Goal: Entertainment & Leisure: Consume media (video, audio)

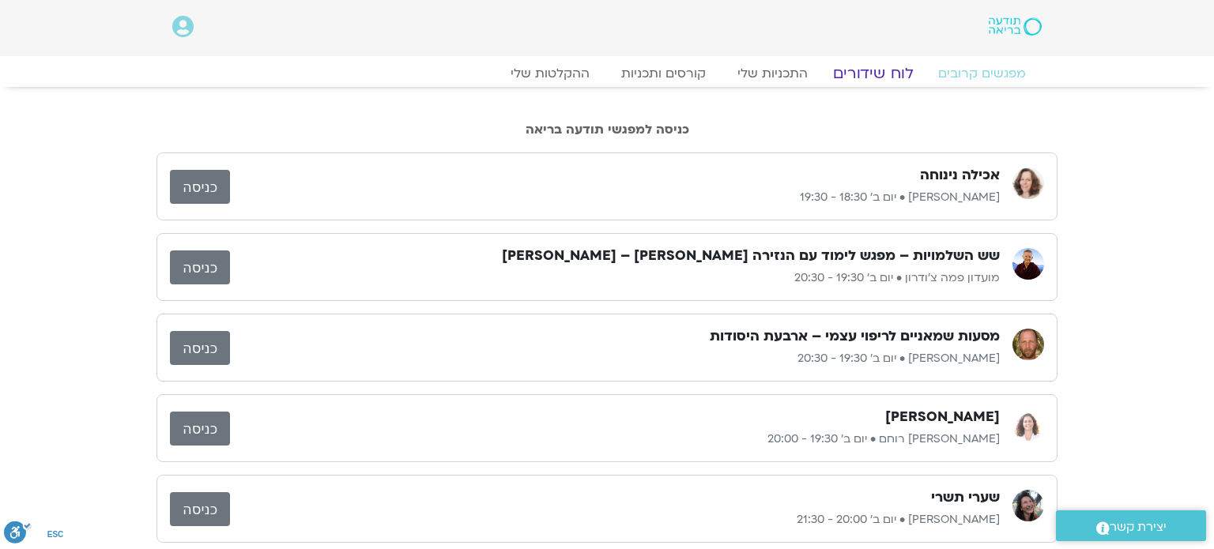
click at [886, 74] on link "לוח שידורים" at bounding box center [873, 73] width 119 height 19
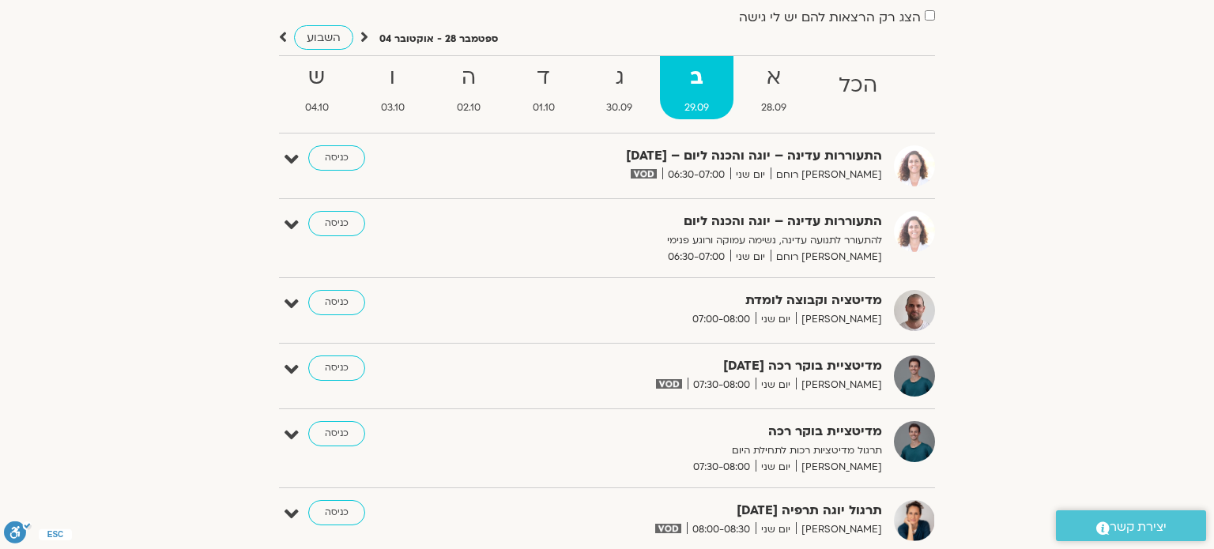
scroll to position [77, 0]
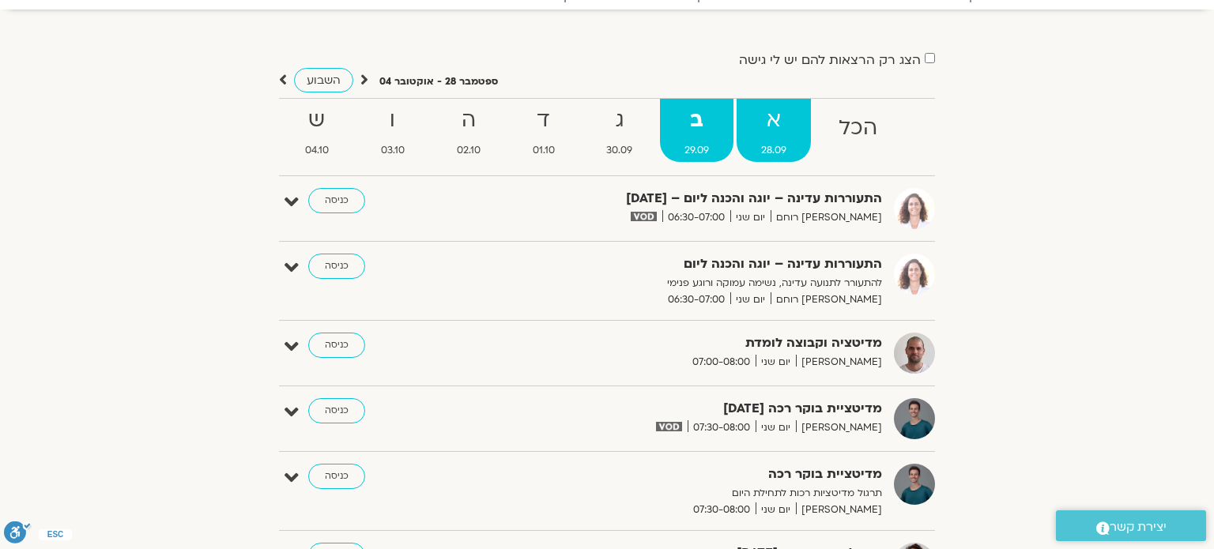
click at [778, 117] on strong "א" at bounding box center [773, 121] width 74 height 36
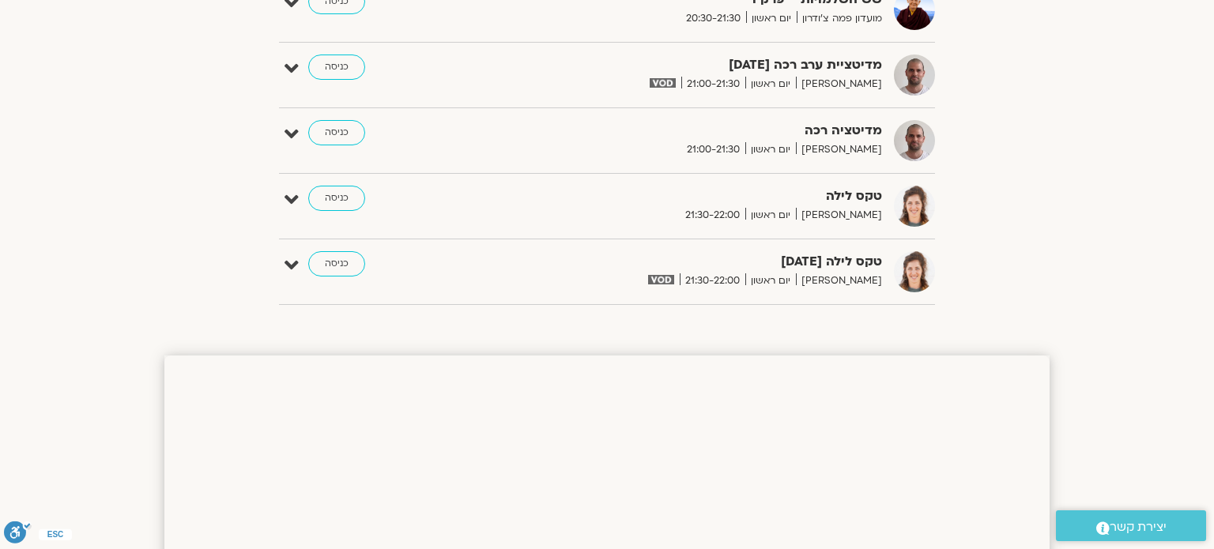
scroll to position [1594, 0]
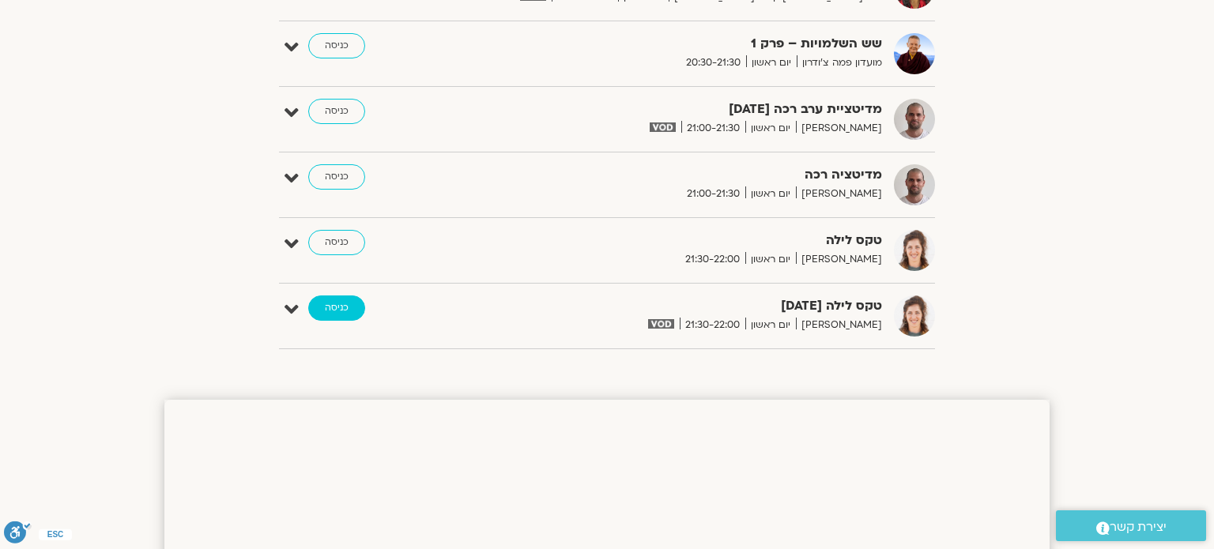
click at [354, 295] on link "כניסה" at bounding box center [336, 307] width 57 height 25
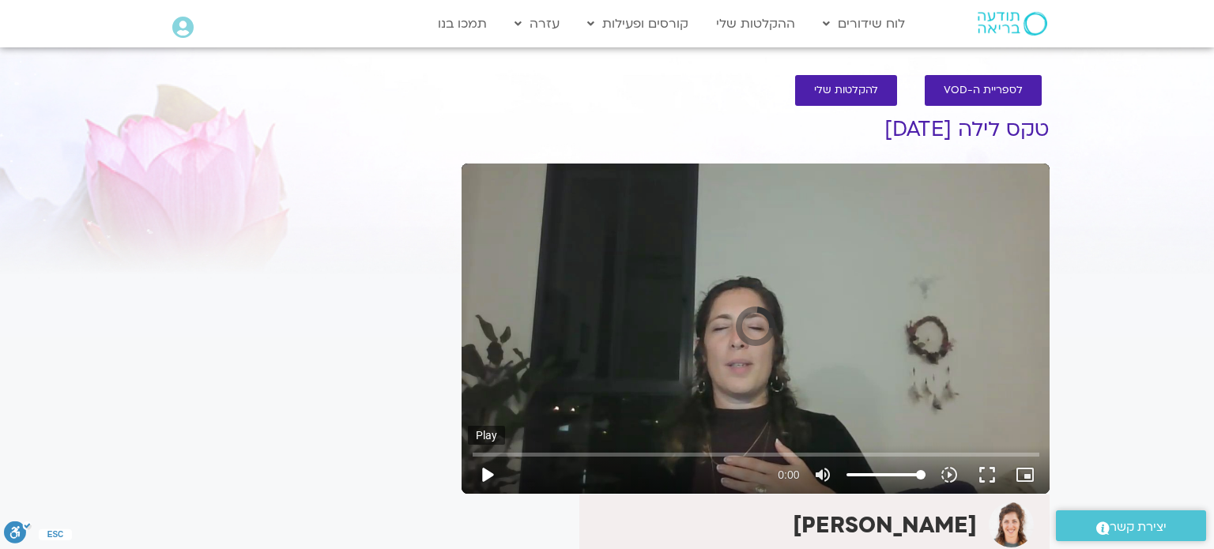
click at [490, 476] on button "play_arrow" at bounding box center [487, 475] width 38 height 38
click at [490, 472] on button "play_arrow" at bounding box center [487, 475] width 38 height 38
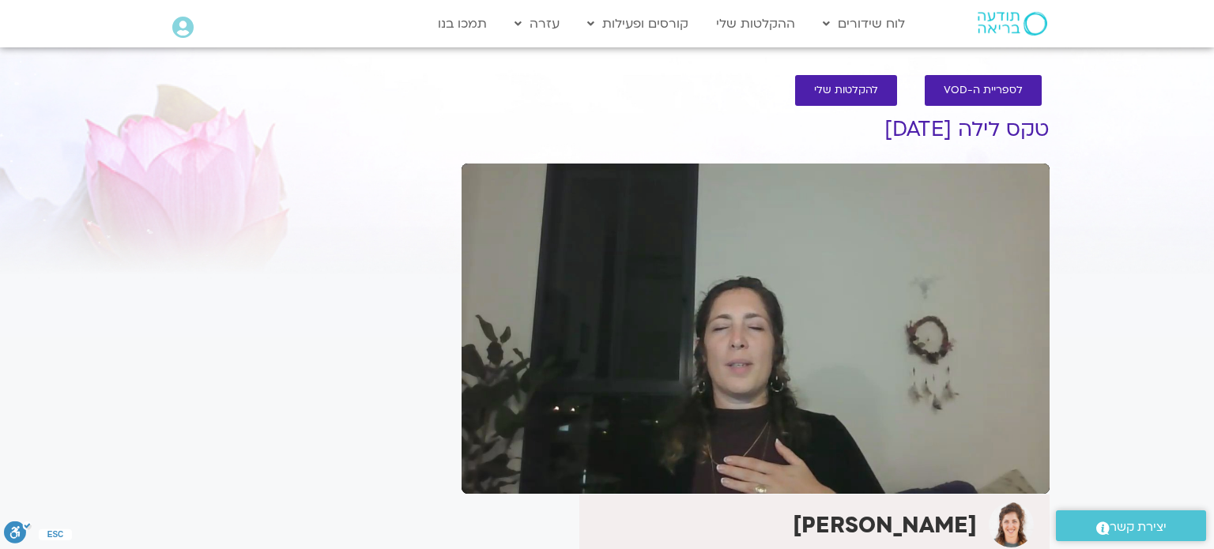
type input "1710.72"
